Goal: Information Seeking & Learning: Learn about a topic

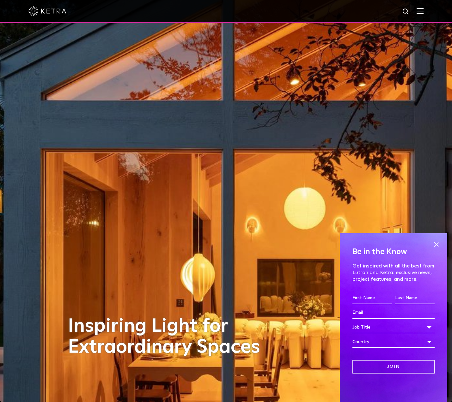
click at [420, 15] on div at bounding box center [225, 11] width 395 height 22
click at [420, 10] on img at bounding box center [420, 11] width 7 height 6
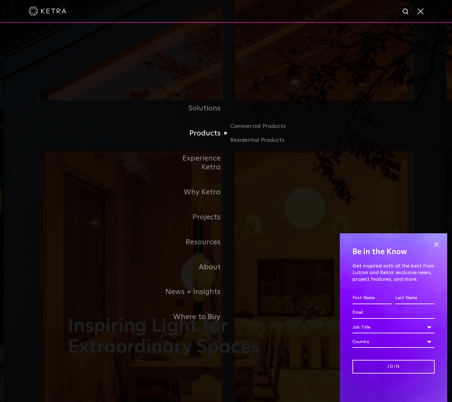
click at [192, 140] on link "Products" at bounding box center [193, 133] width 65 height 25
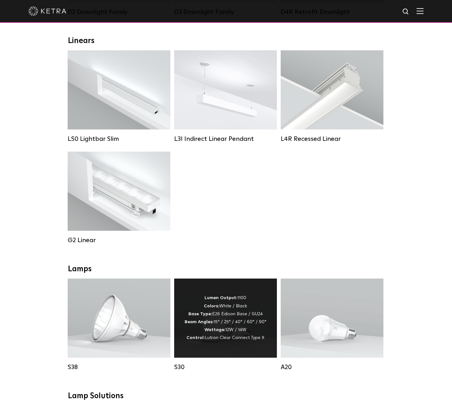
scroll to position [216, 0]
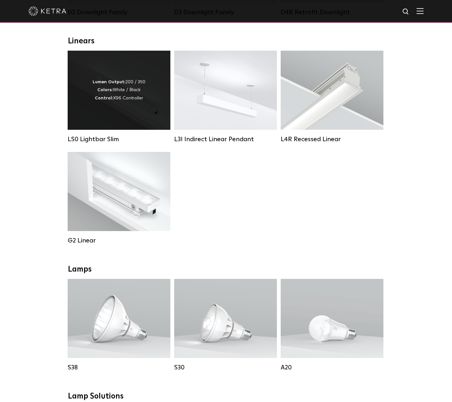
click at [125, 89] on div "Lumen Output: 200 / 350 Colors: White / Black Control: X96 Controller" at bounding box center [119, 90] width 53 height 24
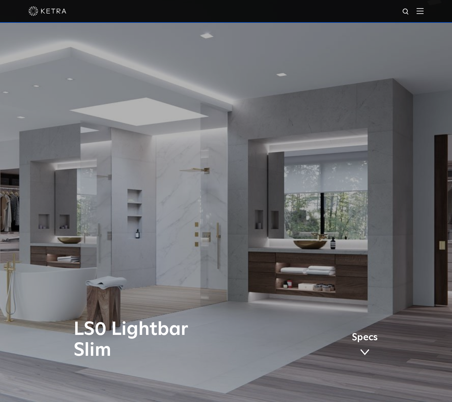
click at [230, 119] on div "LS0 Lightbar Slim Specs" at bounding box center [226, 201] width 452 height 402
click at [250, 297] on div "LS0 Lightbar Slim Specs" at bounding box center [226, 201] width 452 height 402
click at [308, 302] on div "LS0 Lightbar Slim Specs" at bounding box center [226, 201] width 452 height 402
click at [290, 302] on div "LS0 Lightbar Slim Specs" at bounding box center [226, 201] width 452 height 402
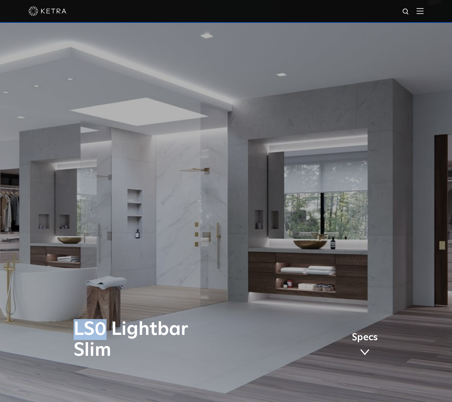
click at [290, 302] on div "LS0 Lightbar Slim Specs" at bounding box center [226, 201] width 452 height 402
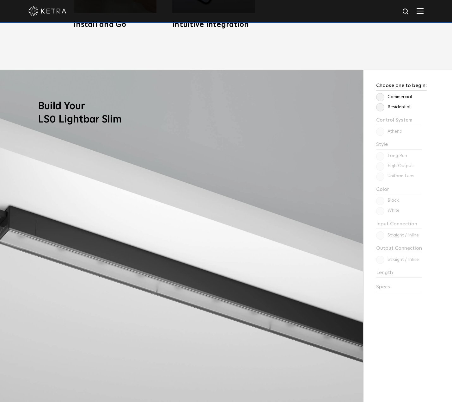
scroll to position [618, 0]
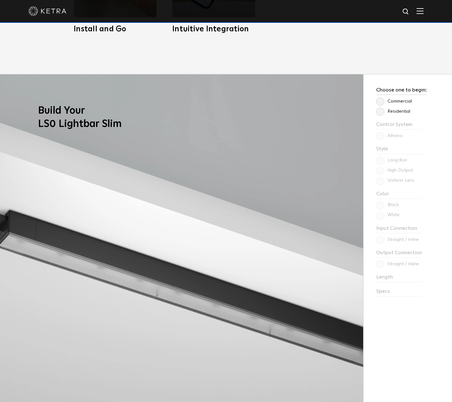
click at [381, 111] on label "Residential" at bounding box center [393, 111] width 34 height 5
click at [0, 0] on input "Residential" at bounding box center [0, 0] width 0 height 0
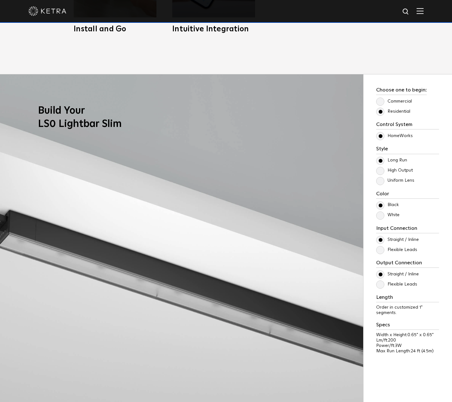
click at [397, 169] on label "High Output" at bounding box center [394, 170] width 37 height 5
click at [0, 0] on input "High Output" at bounding box center [0, 0] width 0 height 0
click at [397, 183] on p "Uniform Lens" at bounding box center [407, 181] width 63 height 8
click at [396, 178] on label "Uniform Lens" at bounding box center [395, 180] width 38 height 5
click at [0, 0] on input "Uniform Lens" at bounding box center [0, 0] width 0 height 0
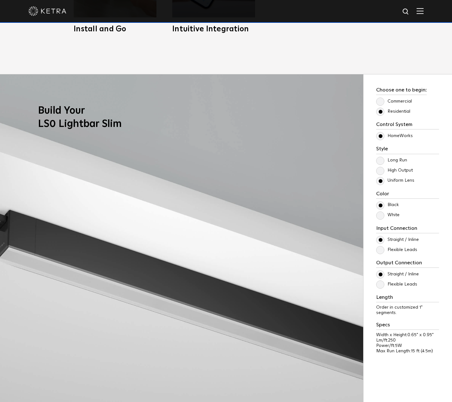
click at [395, 166] on div "Long Run High Output Uniform Lens" at bounding box center [407, 171] width 63 height 28
click at [382, 170] on label "High Output" at bounding box center [394, 170] width 37 height 5
click at [0, 0] on input "High Output" at bounding box center [0, 0] width 0 height 0
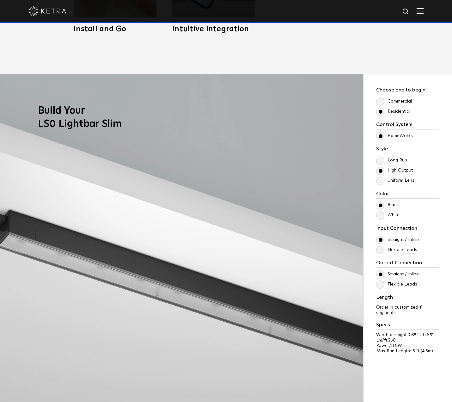
click at [380, 163] on label "Long Run" at bounding box center [391, 160] width 31 height 5
click at [0, 0] on input "Long Run" at bounding box center [0, 0] width 0 height 0
click at [380, 161] on label "Long Run" at bounding box center [391, 160] width 31 height 5
click at [0, 0] on input "Long Run" at bounding box center [0, 0] width 0 height 0
click at [378, 218] on label "White" at bounding box center [387, 214] width 23 height 5
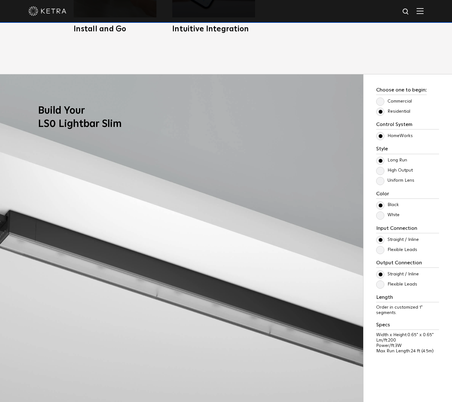
click at [0, 0] on input "White" at bounding box center [0, 0] width 0 height 0
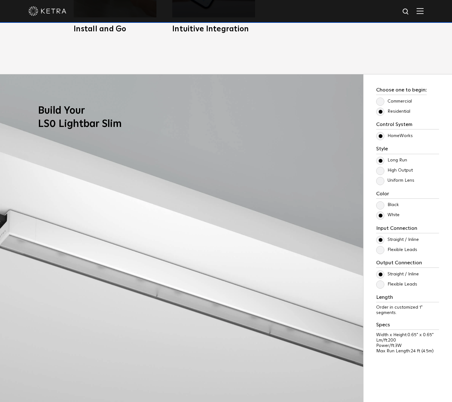
click at [380, 249] on label "Flexible Leads" at bounding box center [396, 249] width 41 height 5
click at [0, 0] on input "Flexible Leads" at bounding box center [0, 0] width 0 height 0
click at [383, 237] on label "Straight / Inline" at bounding box center [397, 239] width 43 height 5
click at [0, 0] on input "Straight / Inline" at bounding box center [0, 0] width 0 height 0
click at [381, 285] on label "Flexible Leads" at bounding box center [396, 284] width 41 height 5
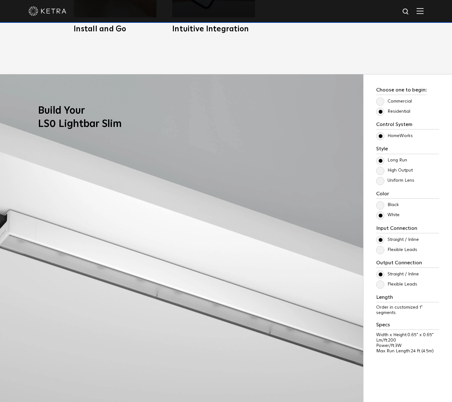
click at [0, 0] on input "Flexible Leads" at bounding box center [0, 0] width 0 height 0
click at [381, 273] on label "Straight / Inline" at bounding box center [397, 273] width 43 height 5
click at [0, 0] on input "Straight / Inline" at bounding box center [0, 0] width 0 height 0
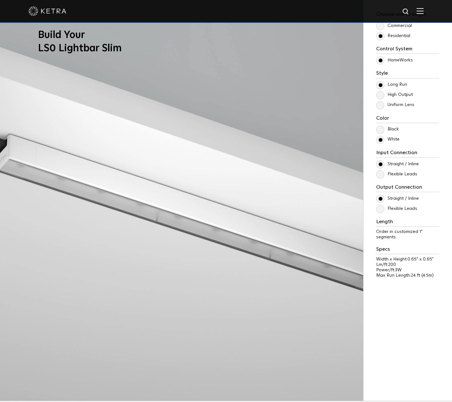
scroll to position [694, 0]
